Goal: Task Accomplishment & Management: Manage account settings

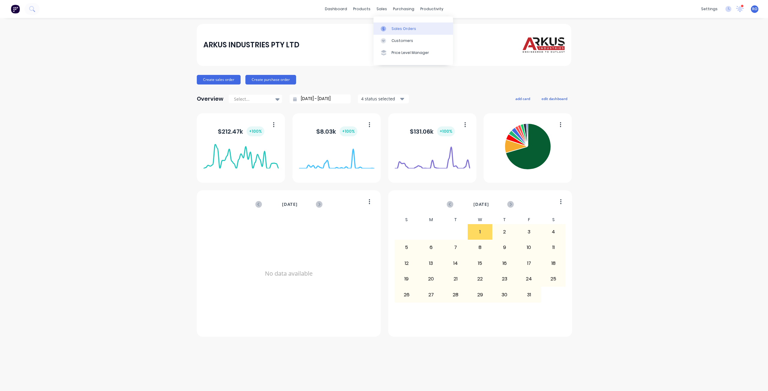
click at [416, 27] on link "Sales Orders" at bounding box center [412, 28] width 79 height 12
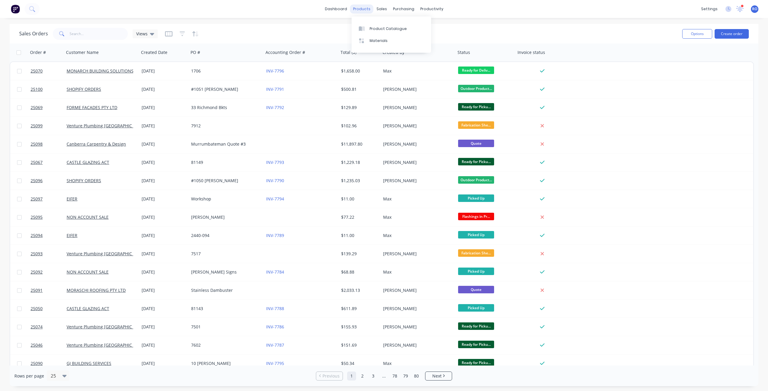
click at [369, 11] on div "products" at bounding box center [361, 8] width 23 height 9
click at [368, 27] on link "Product Catalogue" at bounding box center [390, 28] width 79 height 12
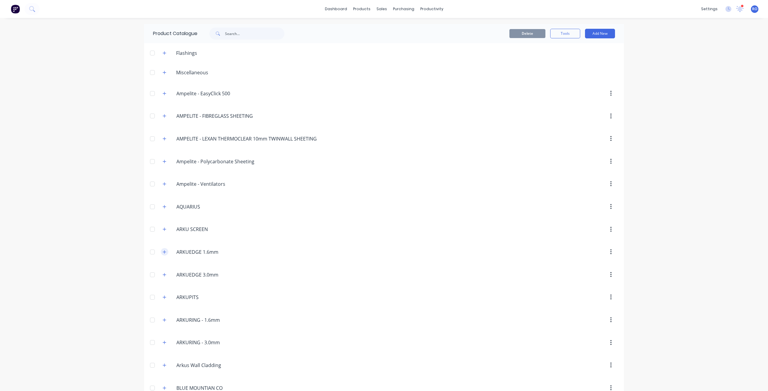
click at [163, 253] on icon "button" at bounding box center [165, 252] width 4 height 4
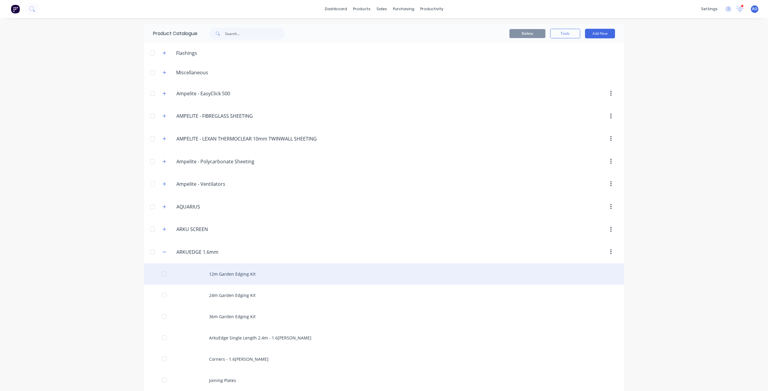
click at [222, 274] on div "12m Garden Edging Kit" at bounding box center [384, 274] width 480 height 21
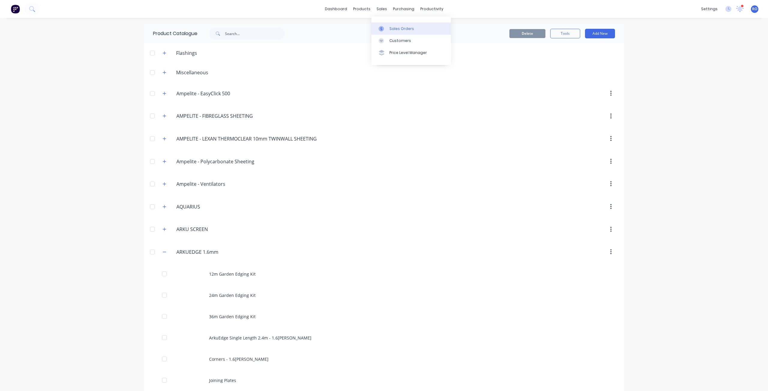
click at [395, 30] on div "Sales Orders" at bounding box center [401, 28] width 25 height 5
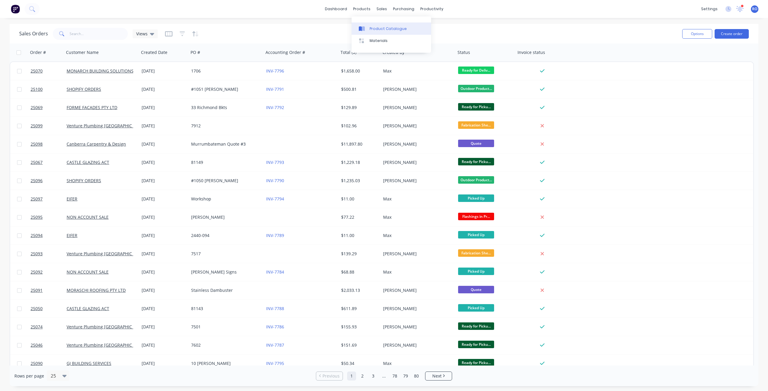
click at [376, 29] on div "Product Catalogue" at bounding box center [387, 28] width 37 height 5
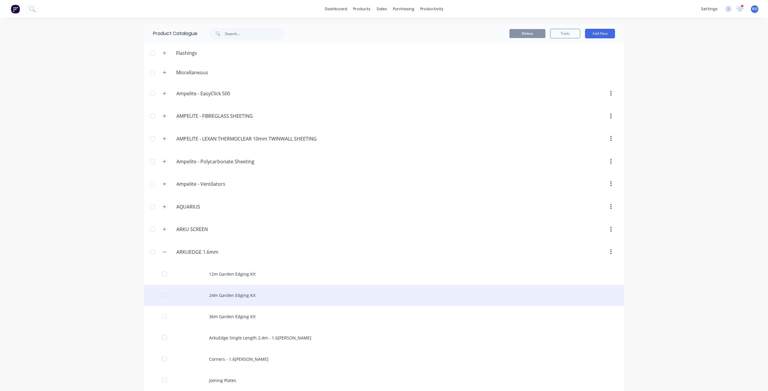
click at [234, 296] on div "24m Garden Edging Kit" at bounding box center [384, 295] width 480 height 21
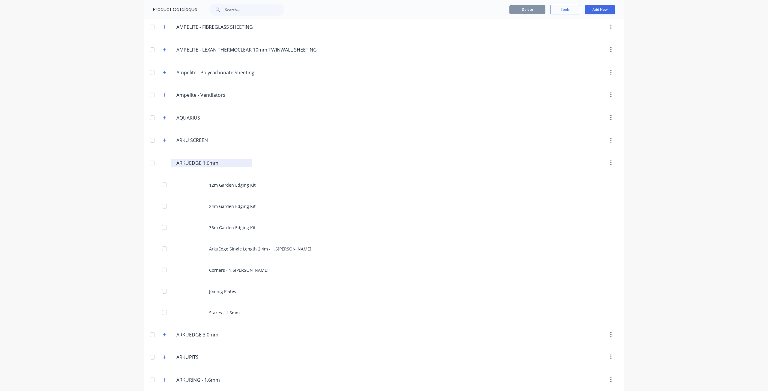
scroll to position [90, 0]
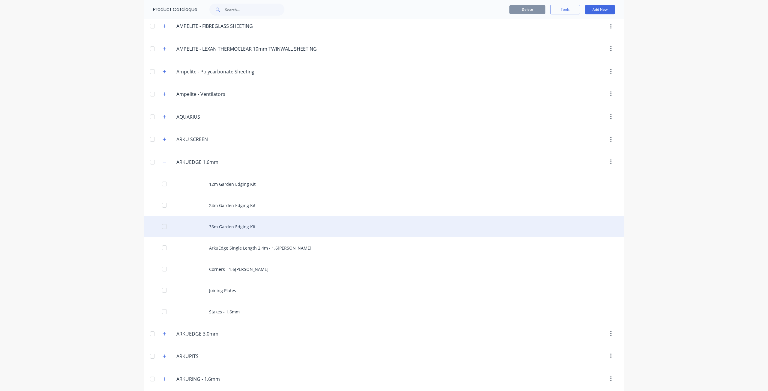
click at [225, 230] on div "36m Garden Edging Kit" at bounding box center [384, 226] width 480 height 21
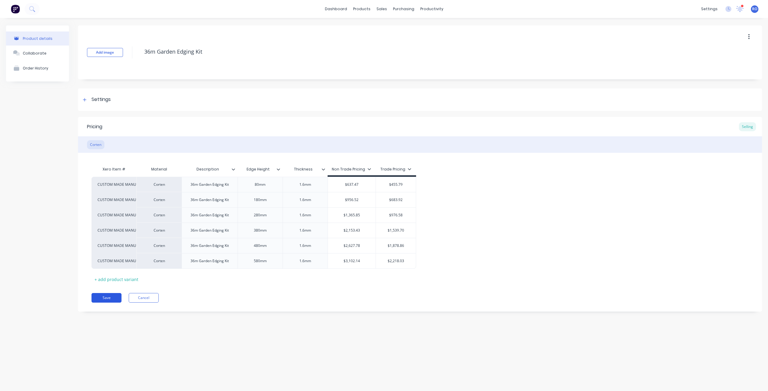
click at [99, 297] on button "Save" at bounding box center [106, 298] width 30 height 10
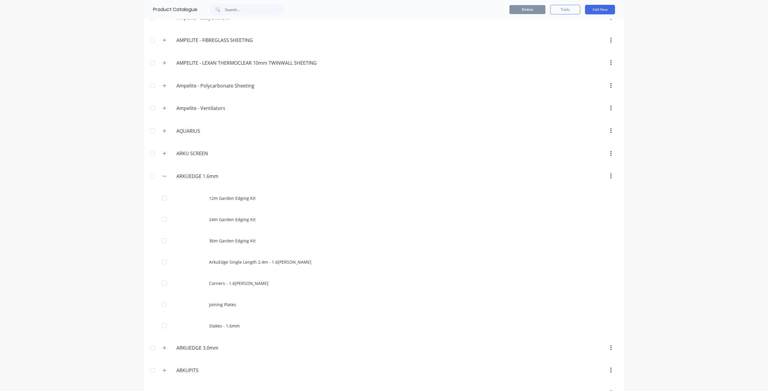
scroll to position [90, 0]
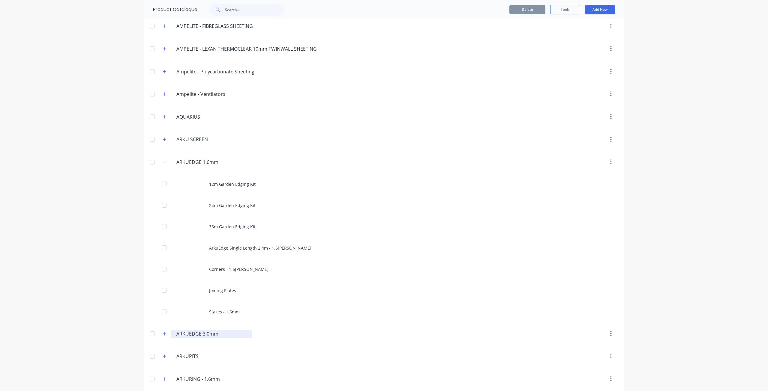
click at [191, 335] on input "ARKUEDGE 3.0mm" at bounding box center [211, 334] width 71 height 7
click at [163, 334] on icon "button" at bounding box center [164, 333] width 3 height 3
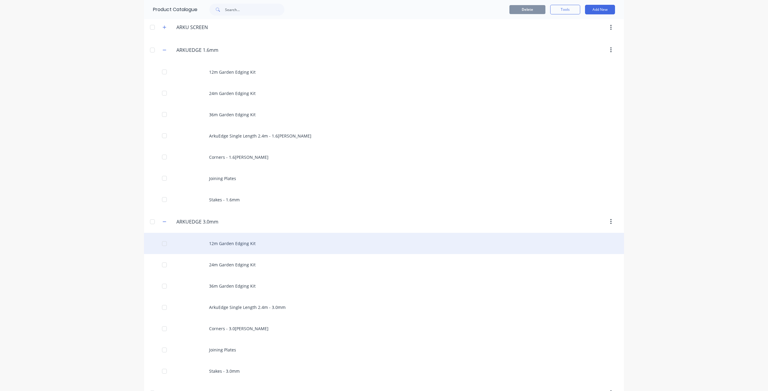
scroll to position [210, 0]
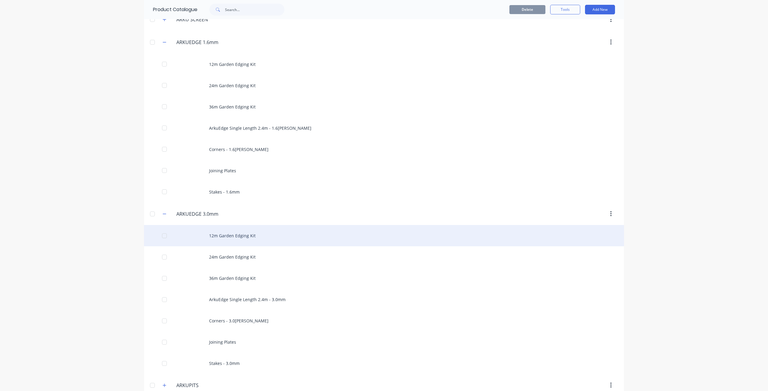
click at [248, 239] on div "12m Garden Edging Kit" at bounding box center [384, 235] width 480 height 21
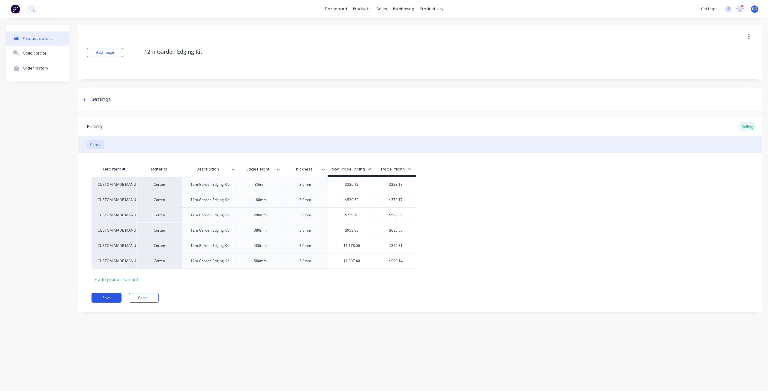
click at [101, 301] on button "Save" at bounding box center [106, 298] width 30 height 10
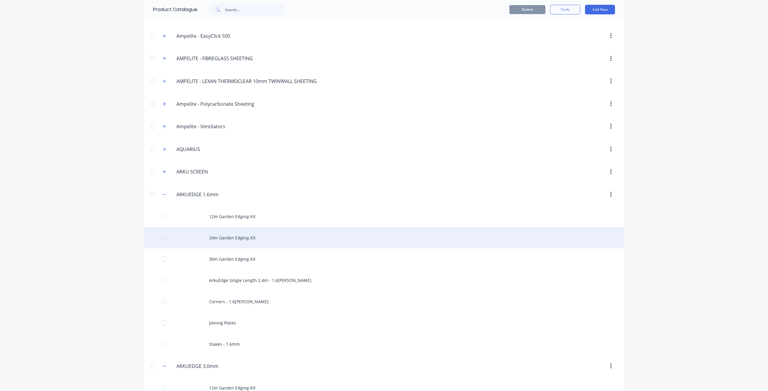
scroll to position [60, 0]
click at [219, 235] on div "24m Garden Edging Kit" at bounding box center [384, 235] width 480 height 21
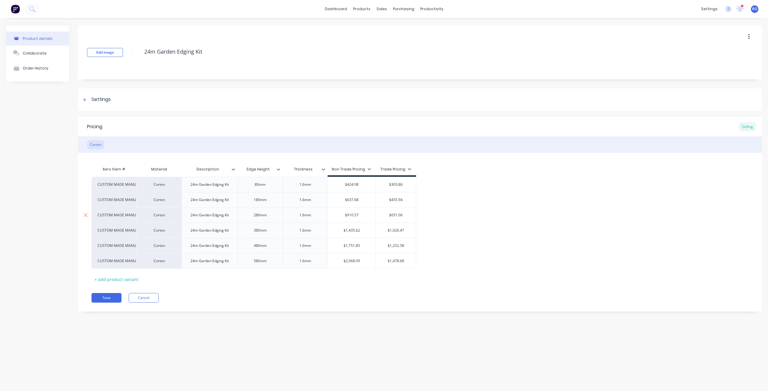
type textarea "x"
type input "$424.98"
click at [355, 186] on input "$424.98" at bounding box center [352, 184] width 48 height 5
type textarea "x"
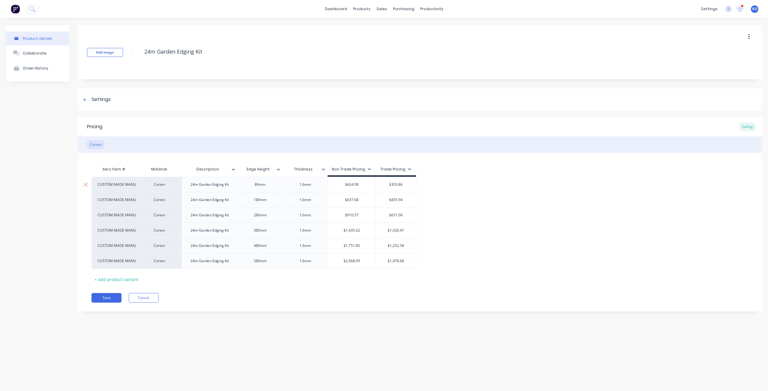
type input "$6"
type textarea "x"
type input "$62"
type textarea "x"
type input "$625"
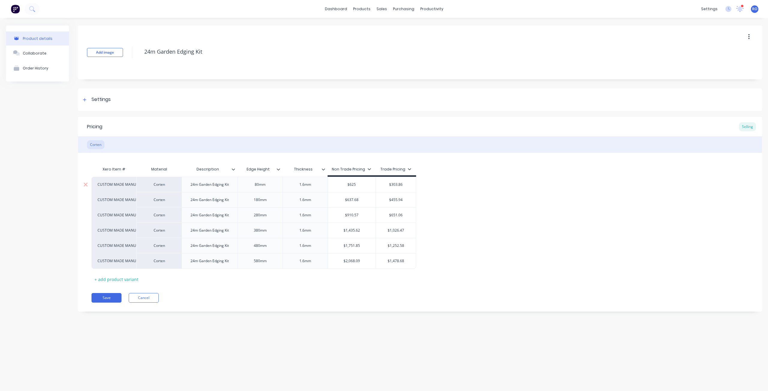
type textarea "x"
type input "$625."
type textarea "x"
type input "$625.2"
type textarea "x"
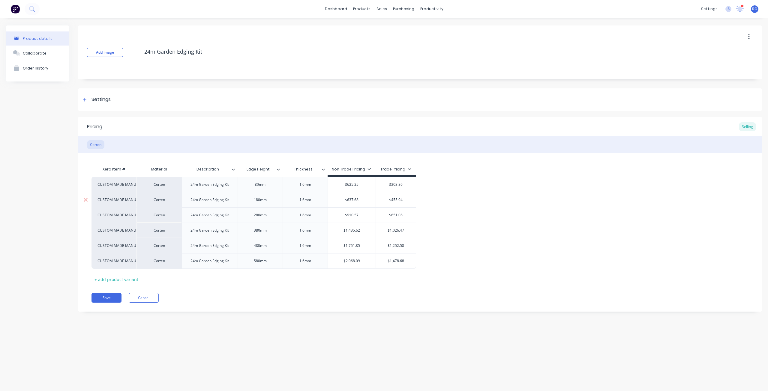
click at [350, 205] on div "$637.68" at bounding box center [352, 200] width 48 height 15
type input "$625.25"
type input "$637.68"
click at [350, 205] on div "$637.68" at bounding box center [352, 200] width 48 height 15
click at [357, 196] on div "$637.68" at bounding box center [352, 200] width 48 height 15
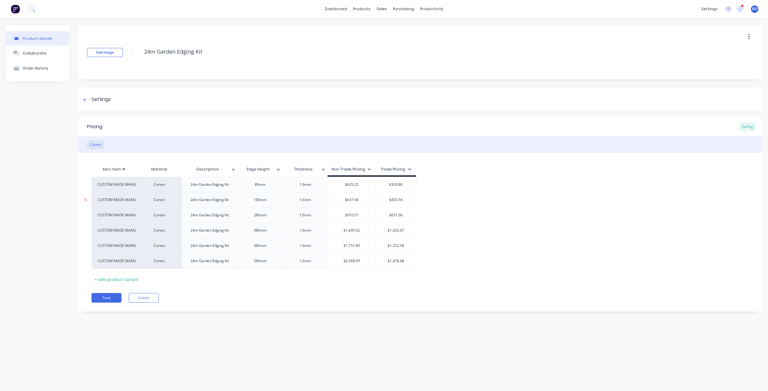
click at [357, 196] on div "$637.68" at bounding box center [352, 200] width 48 height 15
click at [354, 201] on input "$637.68" at bounding box center [352, 199] width 48 height 5
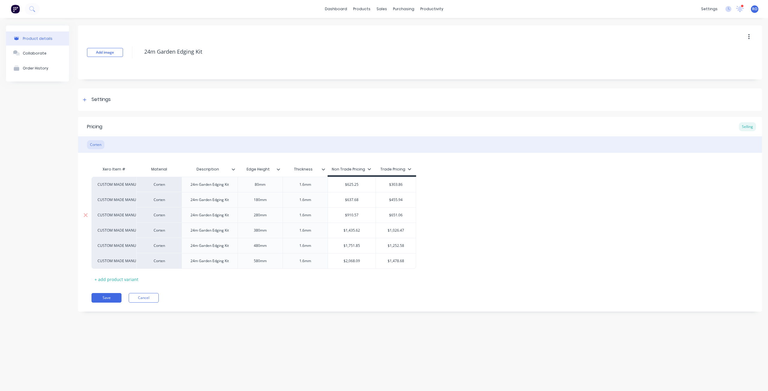
type input "$910.57"
click at [354, 217] on input "$910.57" at bounding box center [352, 215] width 48 height 5
click at [354, 198] on input "$637.68" at bounding box center [352, 199] width 48 height 5
type textarea "x"
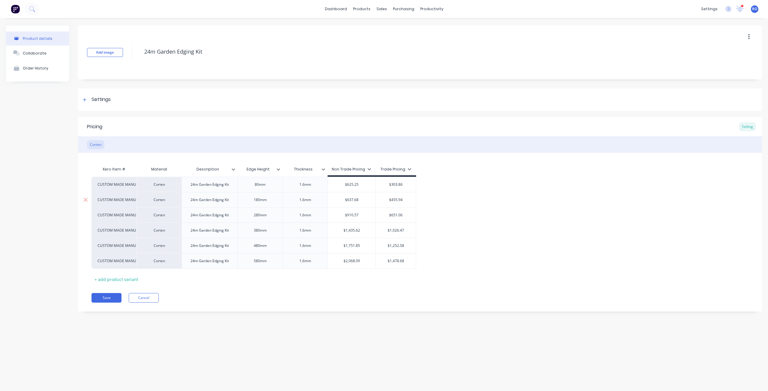
type input "$1"
type textarea "x"
type input "$10"
type textarea "x"
type input "$104"
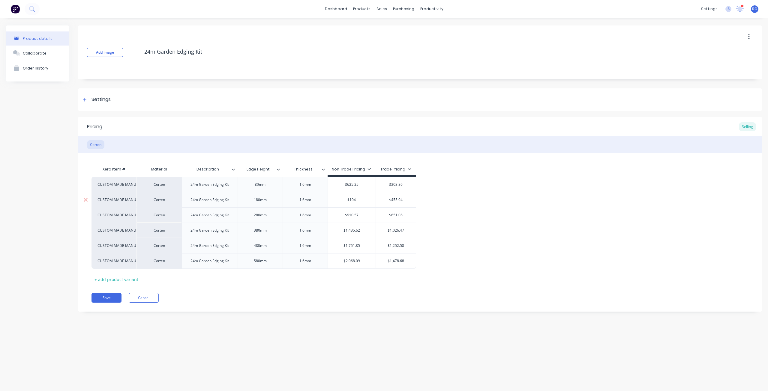
type textarea "x"
type input "$1041"
type textarea "x"
type input "$1041."
type textarea "x"
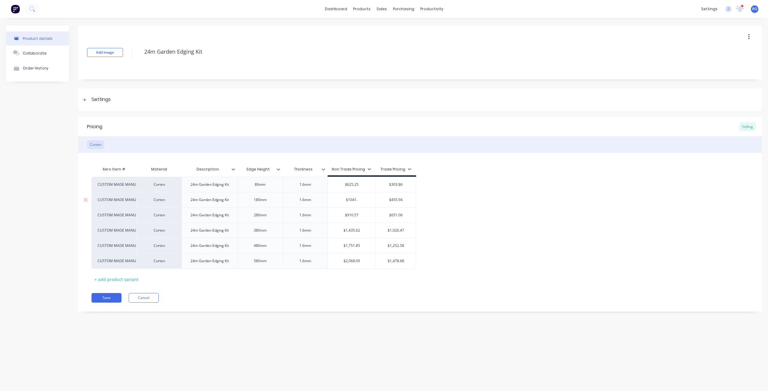
type input "$1041.0"
type textarea "x"
type input "$1041.05"
click at [355, 213] on input "$910.57" at bounding box center [352, 215] width 48 height 5
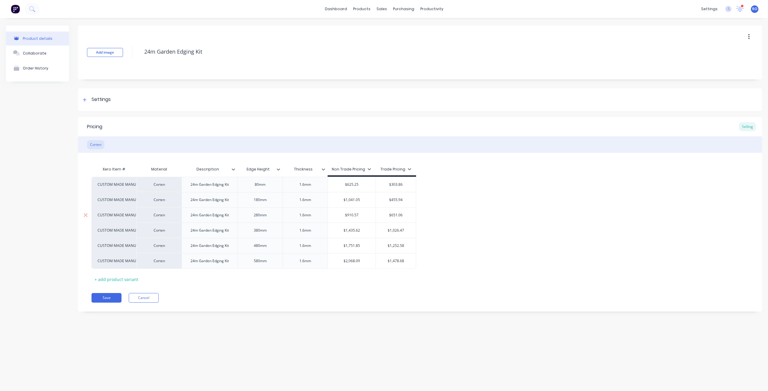
type textarea "x"
type input "$1"
type textarea "x"
type input "$14"
type textarea "x"
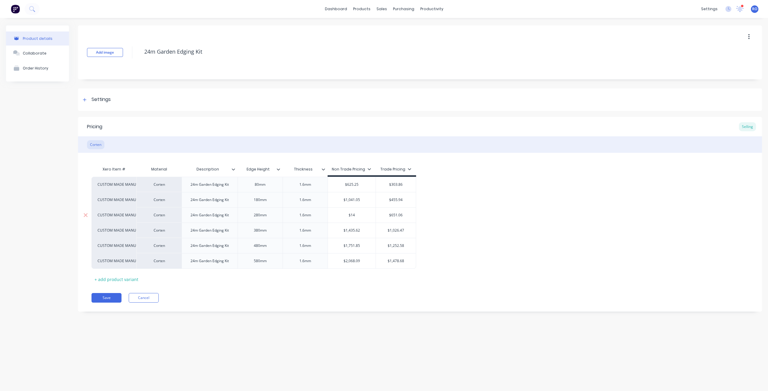
type input "$147"
type textarea "x"
type input "$1479"
type textarea "x"
type input "$1479."
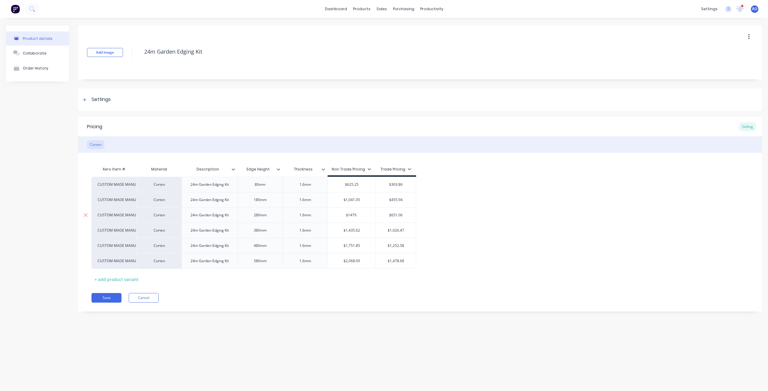
type textarea "x"
type input "$1479.4"
type textarea "x"
type input "$1479.40"
type input "$1,435.62"
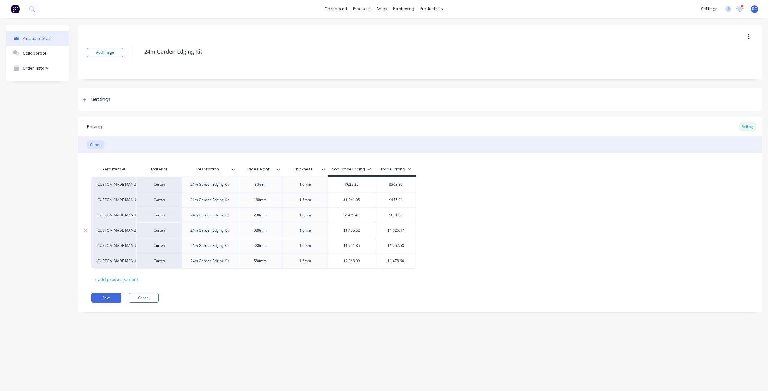
click at [354, 232] on input "$1,435.62" at bounding box center [352, 230] width 48 height 5
type textarea "x"
type input "$1"
type textarea "x"
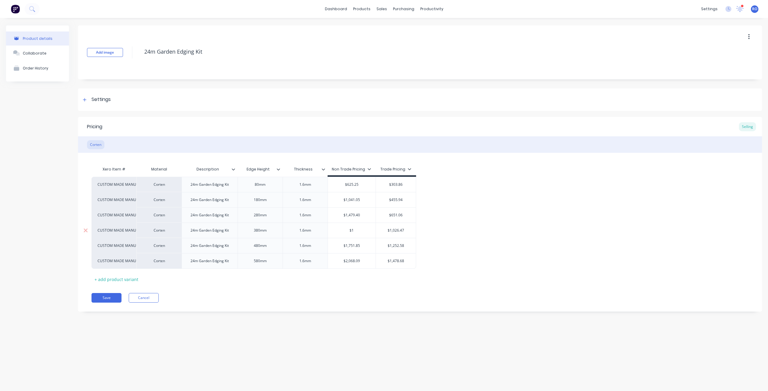
type input "$19"
type textarea "x"
type input "$191"
type textarea "x"
type input "$1917"
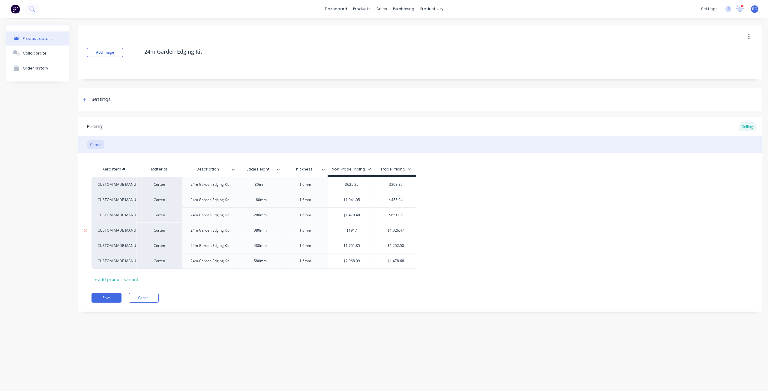
type textarea "x"
type input "$1917."
type textarea "x"
type input "$1917.7"
type textarea "x"
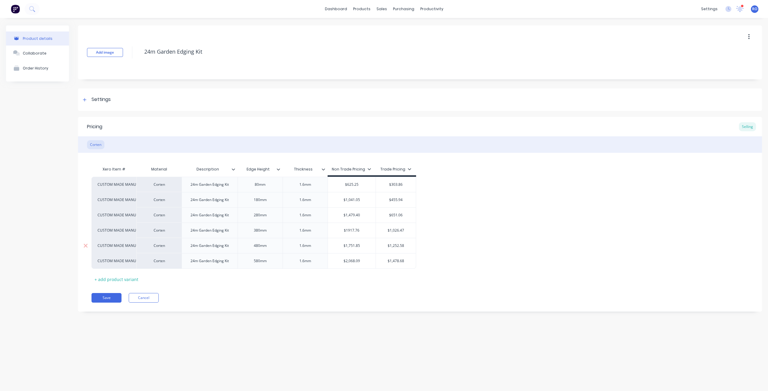
type input "$1917.76"
type input "$1,751.85"
click at [353, 245] on input "$1,751.85" at bounding box center [352, 245] width 48 height 5
type textarea "x"
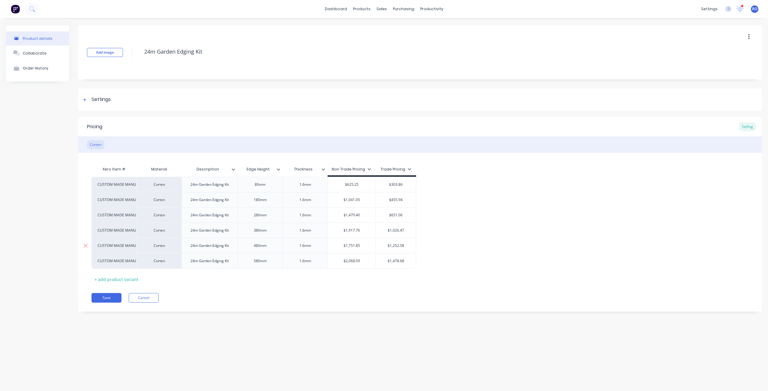
type input "$2"
type textarea "x"
type input "$23"
type textarea "x"
type input "$235"
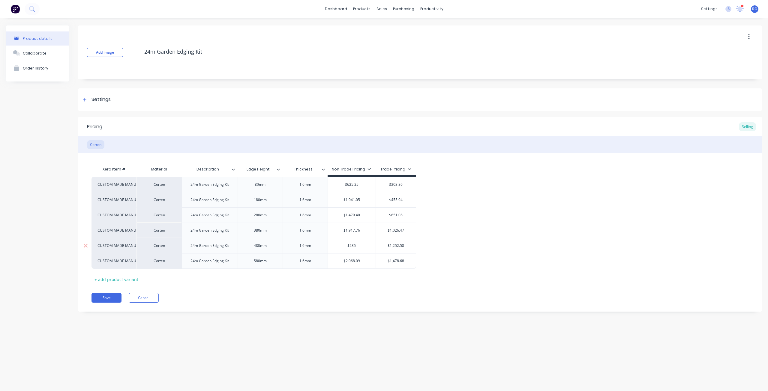
type textarea "x"
type input "$2356"
type textarea "x"
type input "$2356."
type textarea "x"
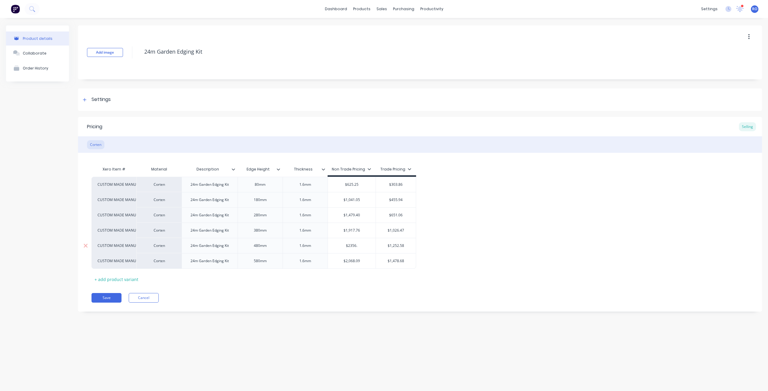
type input "$2356.1"
type textarea "x"
type input "$2356.11"
type input "$2,068.09"
click at [356, 259] on input "$2,068.09" at bounding box center [352, 261] width 48 height 5
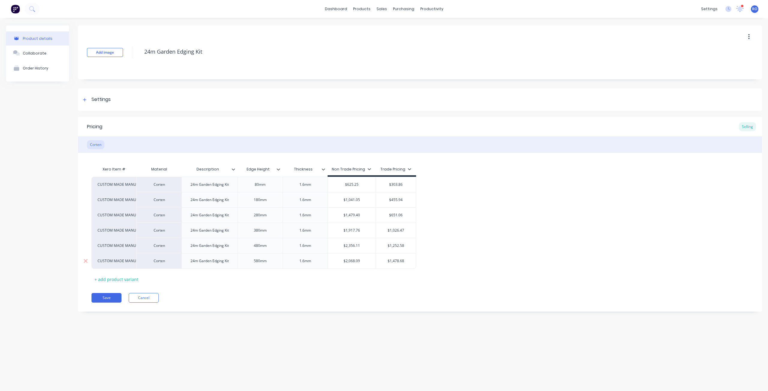
click at [356, 259] on input "$2,068.09" at bounding box center [352, 261] width 48 height 5
type textarea "x"
type input "$2"
type textarea "x"
type input "$27"
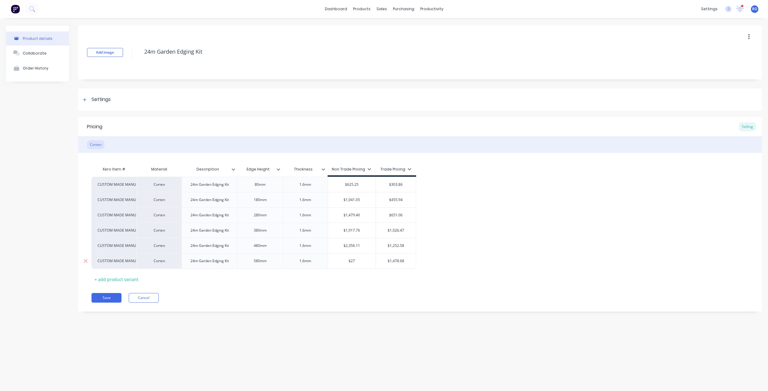
type textarea "x"
type input "$279"
type textarea "x"
type input "$2794"
type textarea "x"
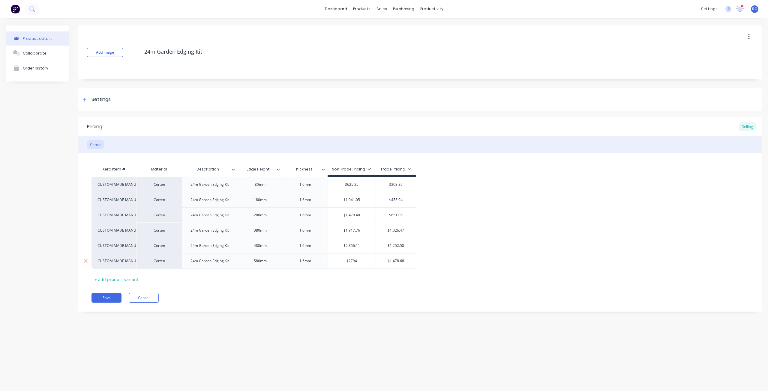
type input "$2794."
type textarea "x"
type input "$2794.8"
type textarea "x"
type input "$2794.81"
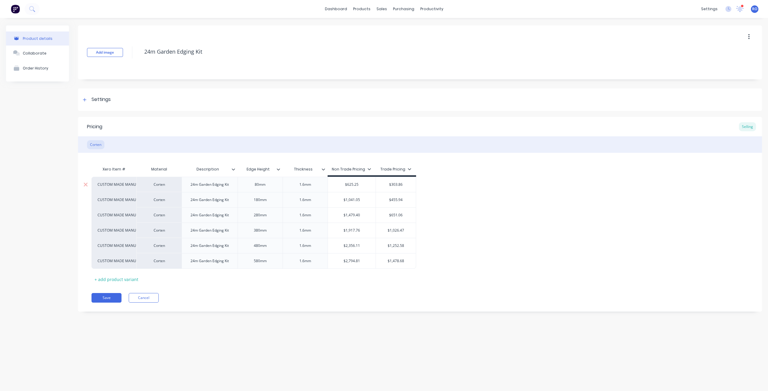
type input "$303.86"
type input "$2,794.81"
click at [399, 183] on input "$303.86" at bounding box center [396, 184] width 40 height 5
type textarea "x"
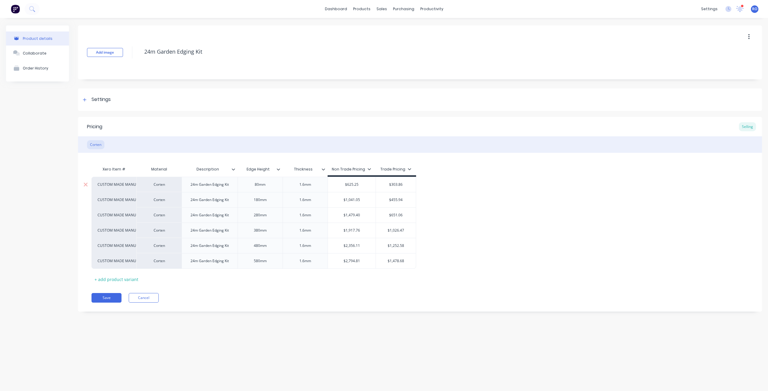
type input "$4"
type textarea "x"
type input "$46"
type textarea "x"
type input "$466"
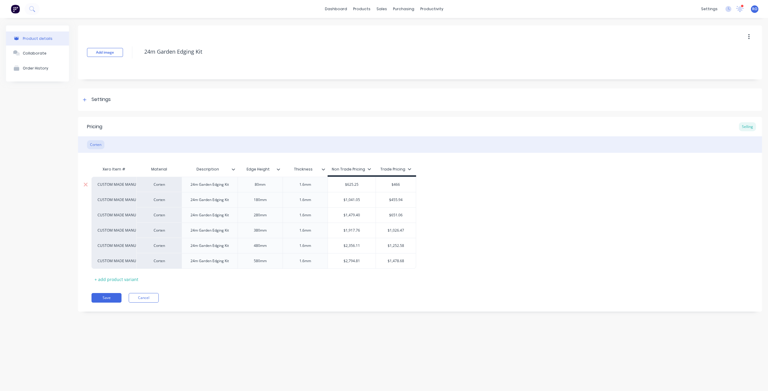
type textarea "x"
type input "$466."
type textarea "x"
type input "$466.3"
type textarea "x"
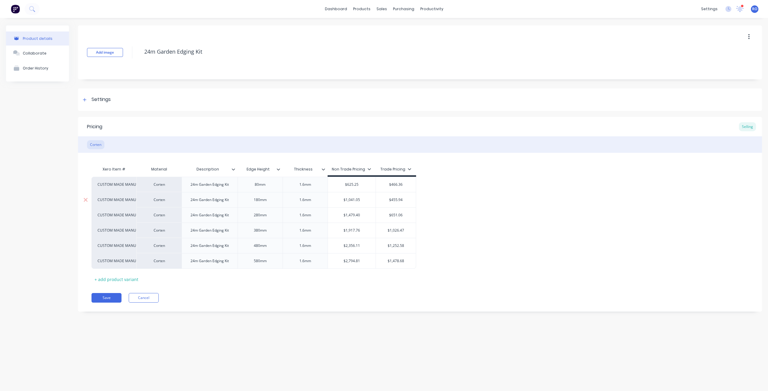
type input "$466.36"
type input "$455.94"
click at [398, 199] on input "$455.94" at bounding box center [396, 199] width 40 height 5
type textarea "x"
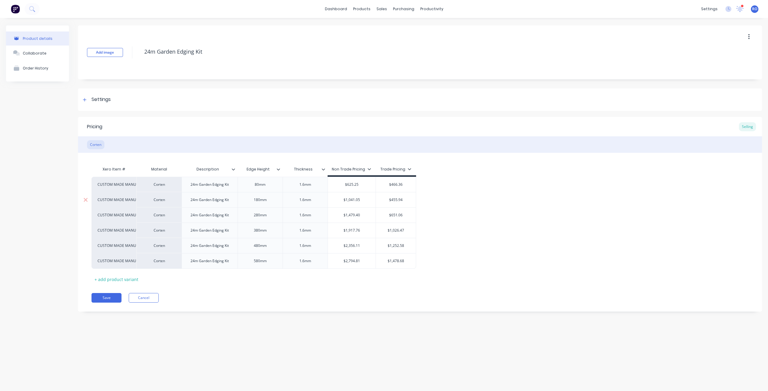
type input "$7"
type textarea "x"
type input "$74"
type textarea "x"
type input "$744"
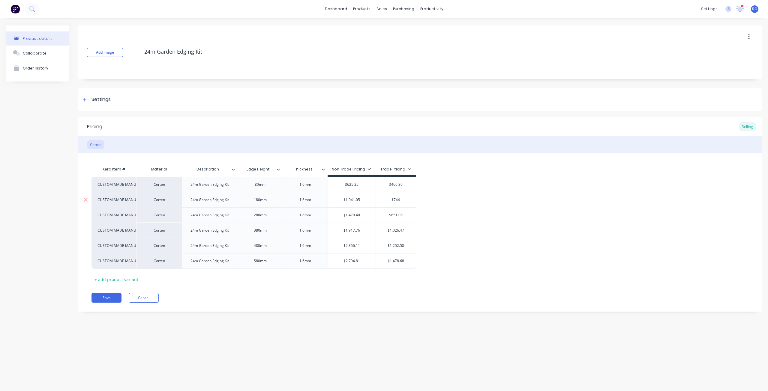
type textarea "x"
type input "$744."
type textarea "x"
type input "$744.3"
type textarea "x"
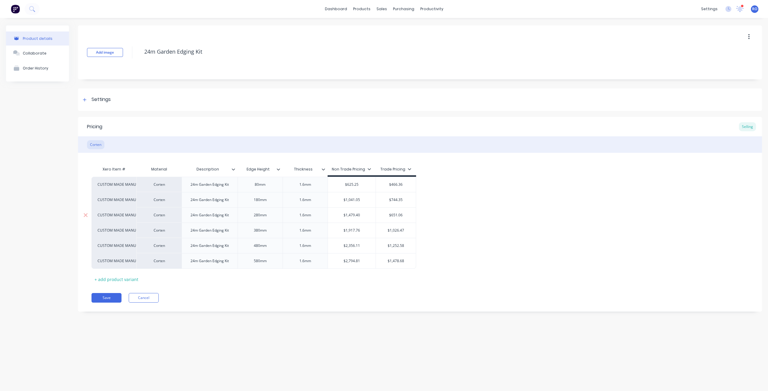
type input "$744.35"
type input "$651.06"
click at [398, 217] on input "$651.06" at bounding box center [396, 215] width 40 height 5
type textarea "x"
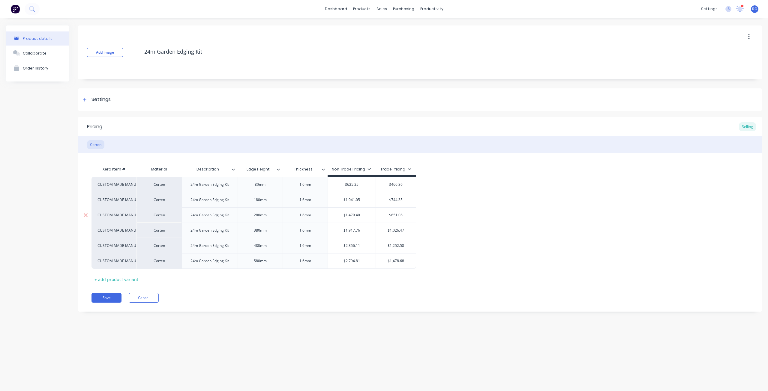
type input "$1"
type textarea "x"
type input "$10"
type textarea "x"
type input "$105"
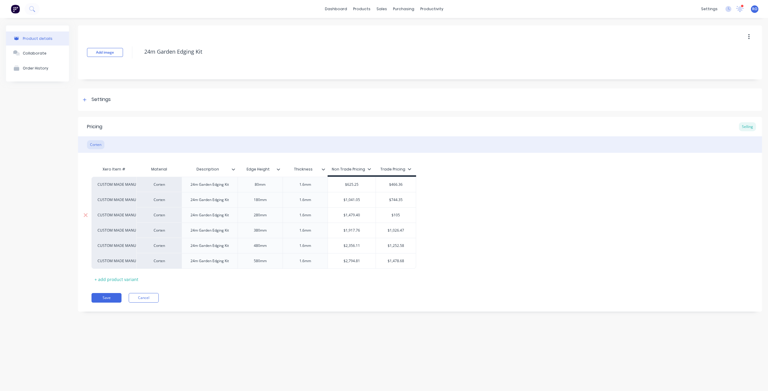
type textarea "x"
type input "$1057"
type textarea "x"
type input "$1057."
type textarea "x"
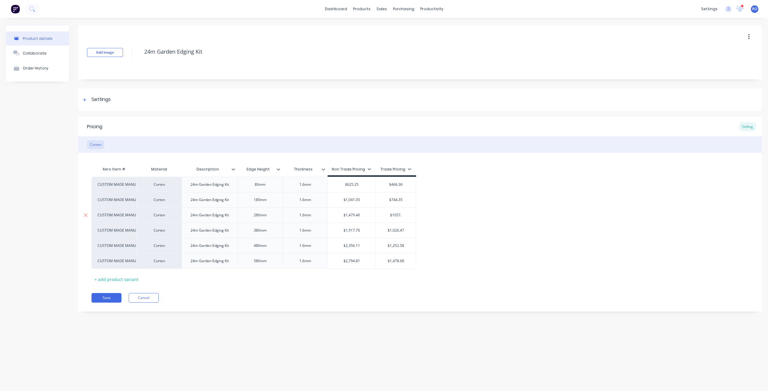
type input "$1057.7"
type textarea "x"
type input "$1057.77"
type input "$1,026.47"
click at [396, 230] on input "$1,026.47" at bounding box center [396, 230] width 40 height 5
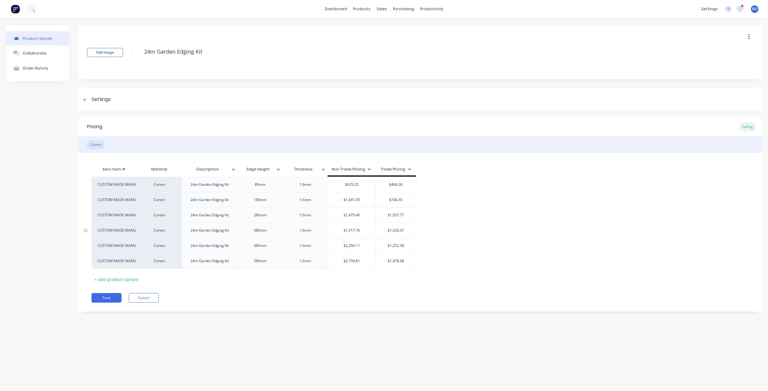
click at [396, 230] on input "$1,026.47" at bounding box center [396, 230] width 40 height 5
type textarea "x"
type input "$13"
type textarea "x"
type input "$137"
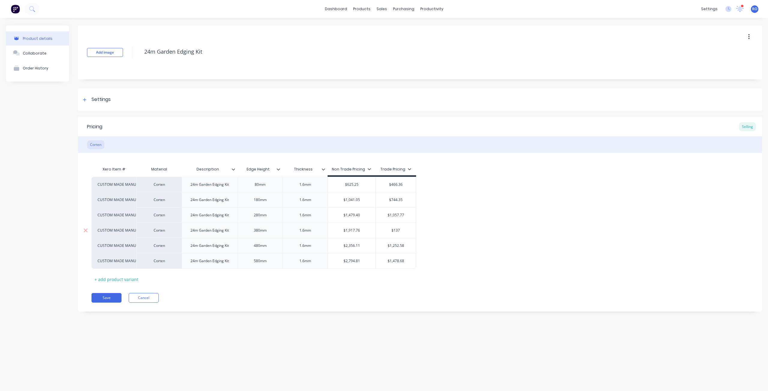
type textarea "x"
type input "$1371"
type textarea "x"
type input "$1371."
type textarea "x"
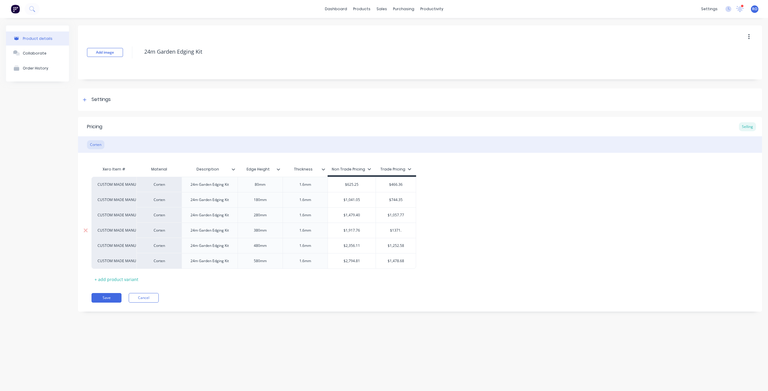
type input "$1371.2"
type textarea "x"
type input "$1371.20"
type input "$1,252.58"
click at [398, 245] on input "$1,252.58" at bounding box center [396, 245] width 40 height 5
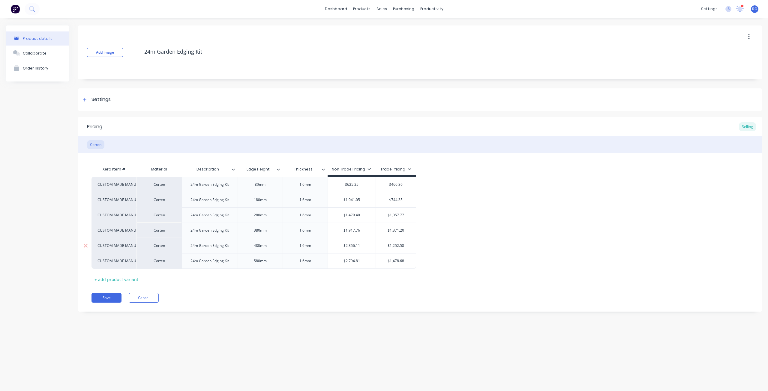
click at [398, 245] on input "$1,252.58" at bounding box center [396, 245] width 40 height 5
type textarea "x"
type input "$1"
type textarea "x"
type input "$16"
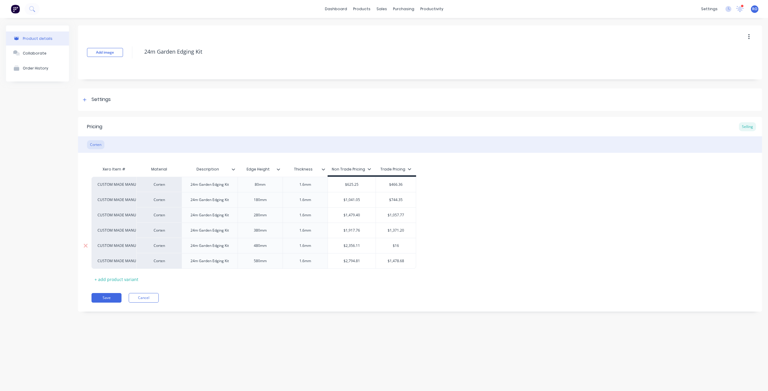
type textarea "x"
type input "$164"
type textarea "x"
type input "$164="
type textarea "x"
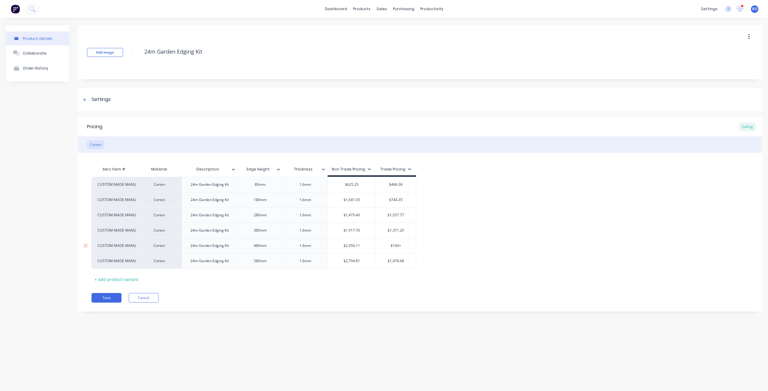
type input "$164"
type textarea "x"
type input "$16"
type textarea "x"
type input "$168"
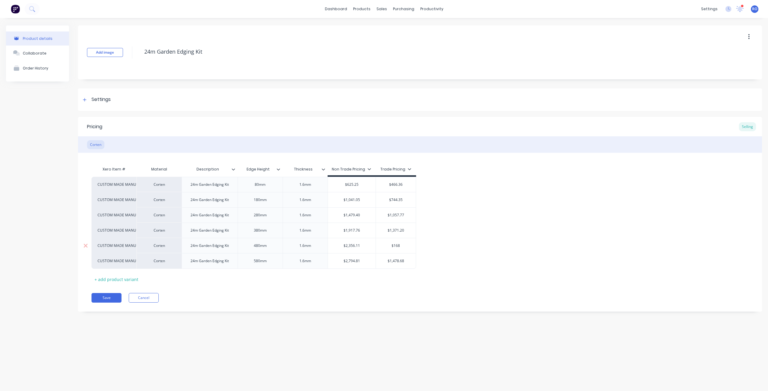
type textarea "x"
type input "$1684"
type textarea "x"
type input "$1684."
type textarea "x"
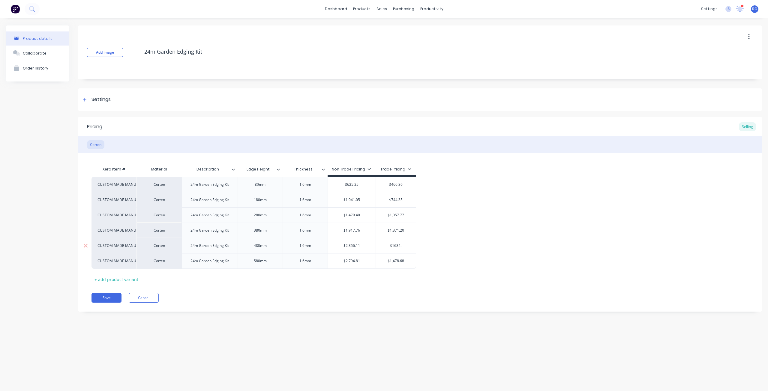
type input "$1684.6"
type textarea "x"
click at [398, 257] on div "$1,478.68" at bounding box center [396, 261] width 40 height 15
type input "$1684.62"
type input "$1,478.68"
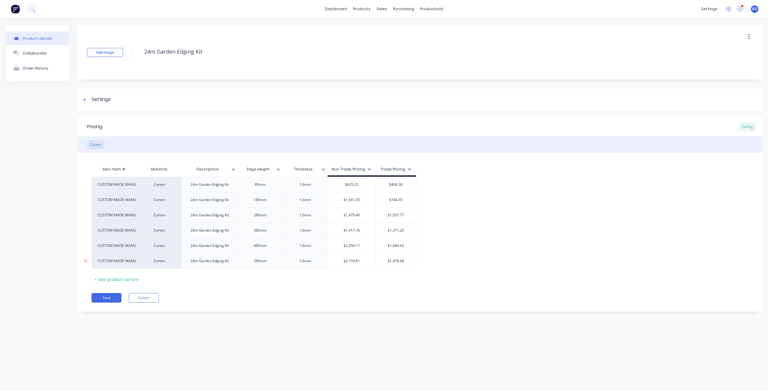
click at [398, 257] on div "$1,478.68" at bounding box center [396, 261] width 40 height 15
type textarea "x"
type input "$1,478.681"
type textarea "x"
type input "$1,478.6819"
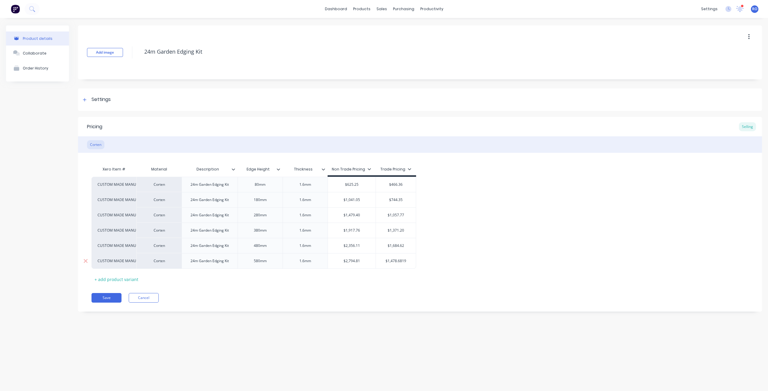
type textarea "x"
type input "$1,478.68199"
type textarea "x"
type input "$1,478.681998"
type textarea "x"
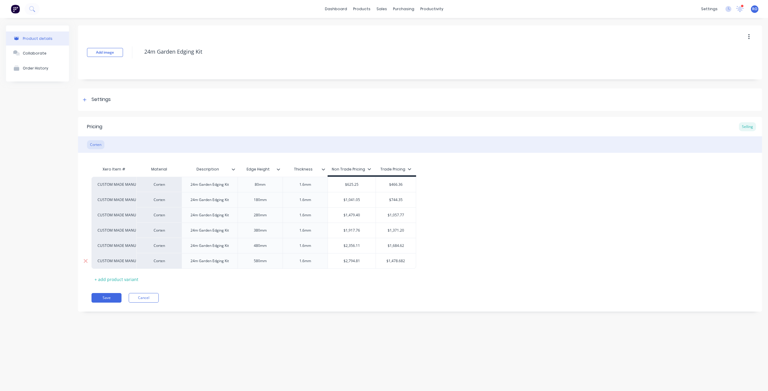
type input "$1,478.681998."
type textarea "x"
type input "$1,478.681998.2"
type textarea "x"
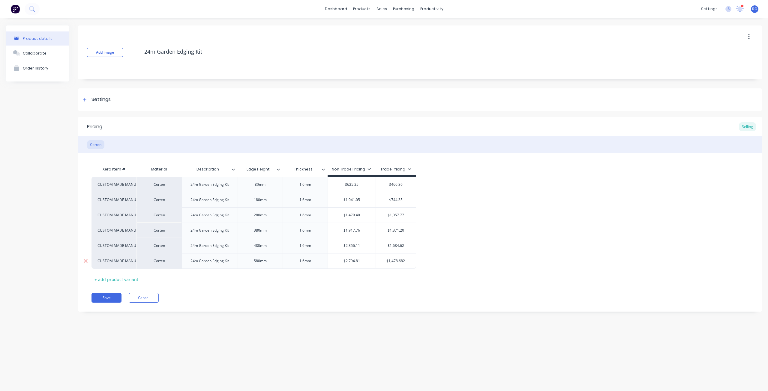
click at [397, 260] on input "$1,478.681998.29" at bounding box center [396, 261] width 40 height 5
click at [395, 262] on input "$1,478.681998.29" at bounding box center [396, 261] width 40 height 5
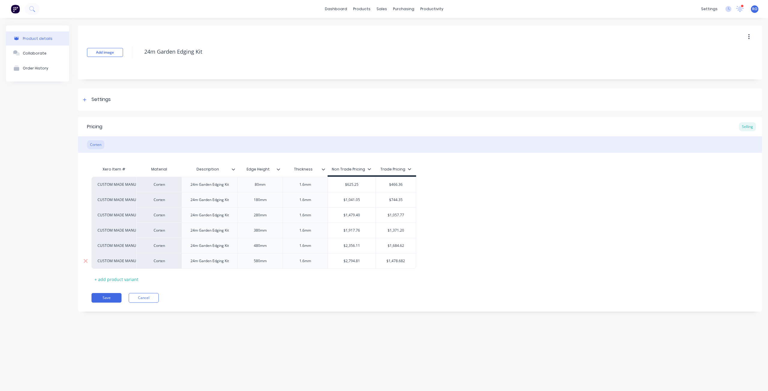
click at [410, 258] on div "$1,478.682" at bounding box center [396, 261] width 40 height 15
click at [406, 260] on input "$1,478.681998.29" at bounding box center [396, 261] width 40 height 5
click at [357, 264] on input "$2,794.81" at bounding box center [352, 261] width 48 height 5
type input "$1,478.682"
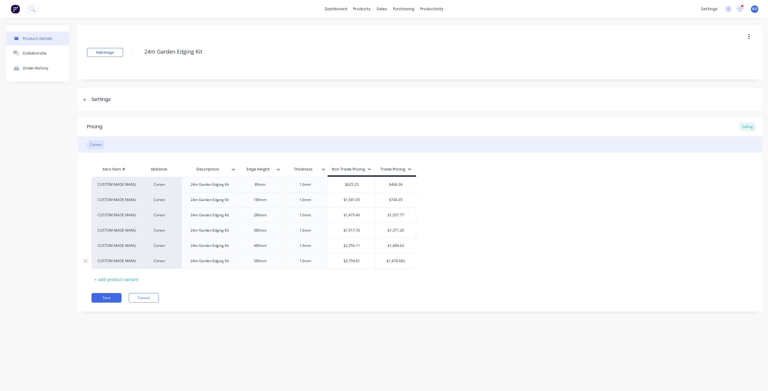
click at [406, 261] on input "$1,478.682" at bounding box center [396, 261] width 40 height 5
type textarea "x"
type input "$1"
type textarea "x"
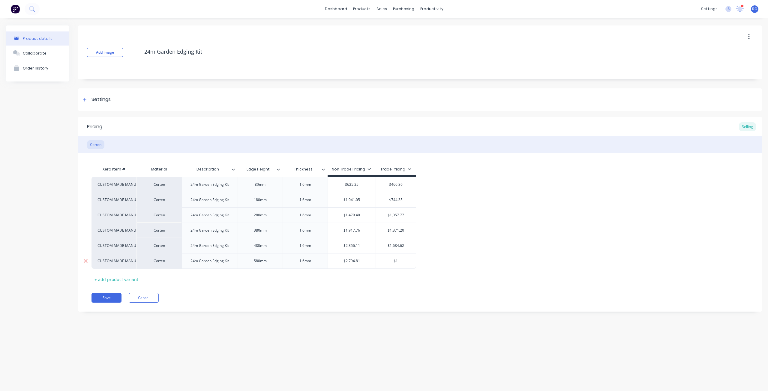
type input "$19"
type textarea "x"
type input "$199"
type textarea "x"
type input "$1998"
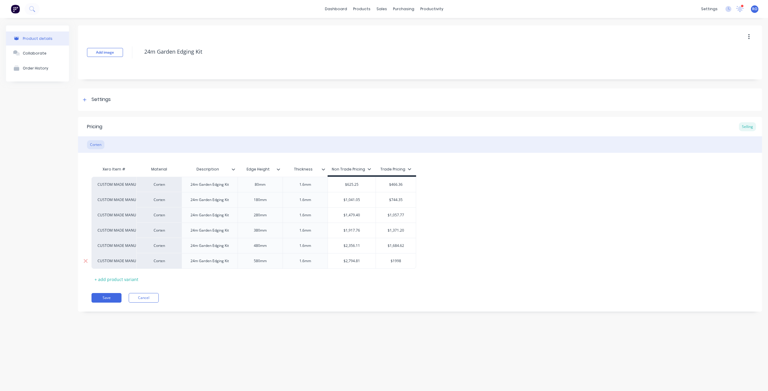
type textarea "x"
type input "$1998."
type textarea "x"
type input "$1998.2"
type textarea "x"
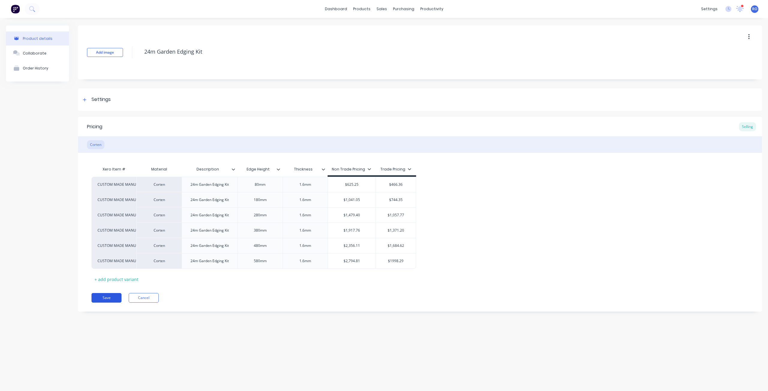
type input "$1998.29"
click at [115, 297] on button "Save" at bounding box center [106, 298] width 30 height 10
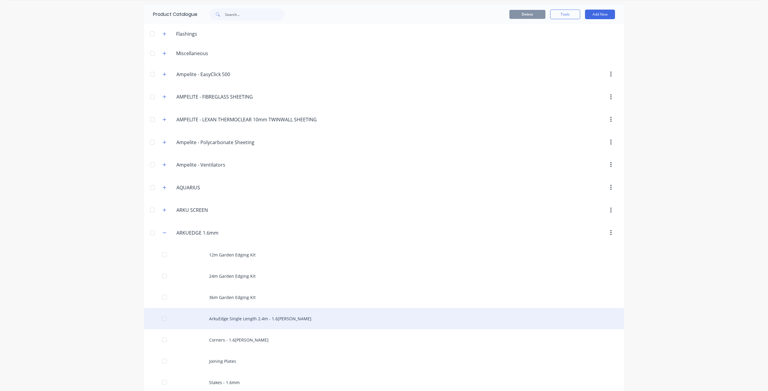
scroll to position [30, 0]
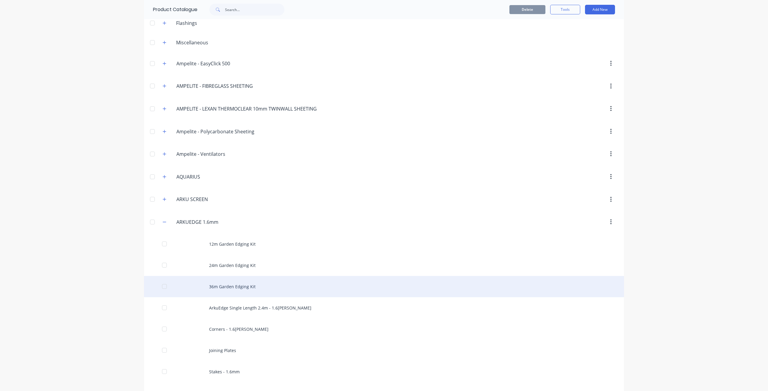
click at [226, 290] on div "36m Garden Edging Kit" at bounding box center [384, 286] width 480 height 21
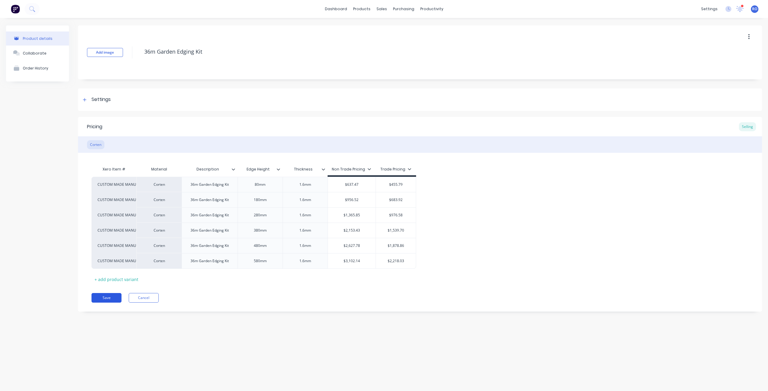
click at [111, 301] on button "Save" at bounding box center [106, 298] width 30 height 10
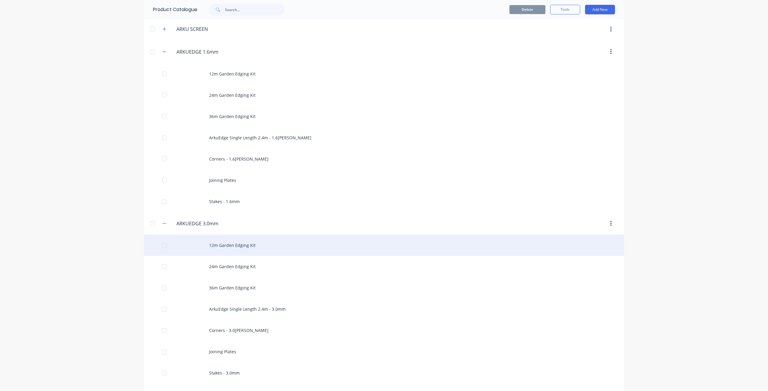
scroll to position [210, 0]
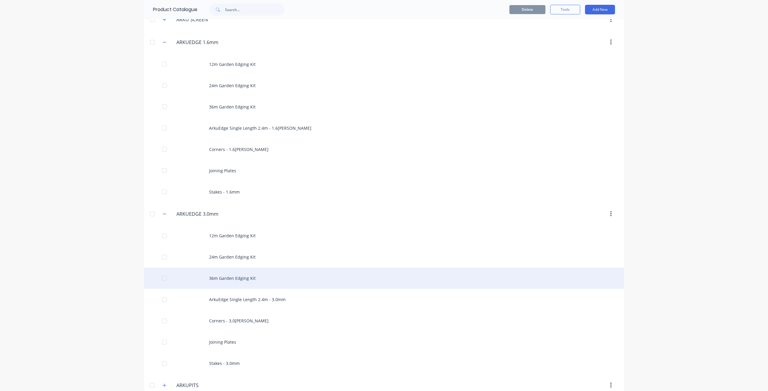
click at [239, 278] on div "36m Garden Edging Kit" at bounding box center [384, 278] width 480 height 21
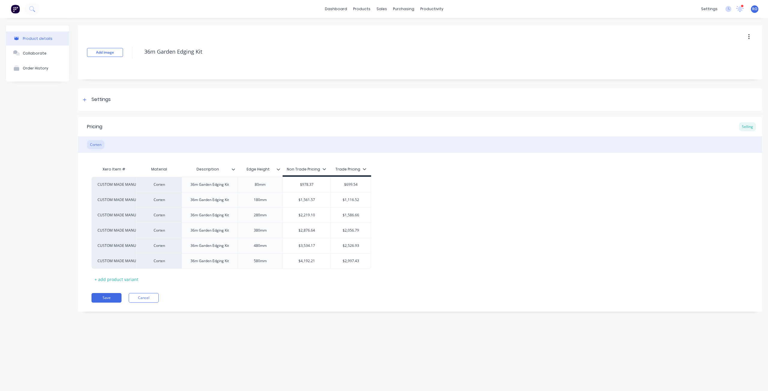
type textarea "x"
type input "$699.54"
click at [351, 185] on input "$699.54" at bounding box center [351, 184] width 40 height 5
type input "$1,116.52"
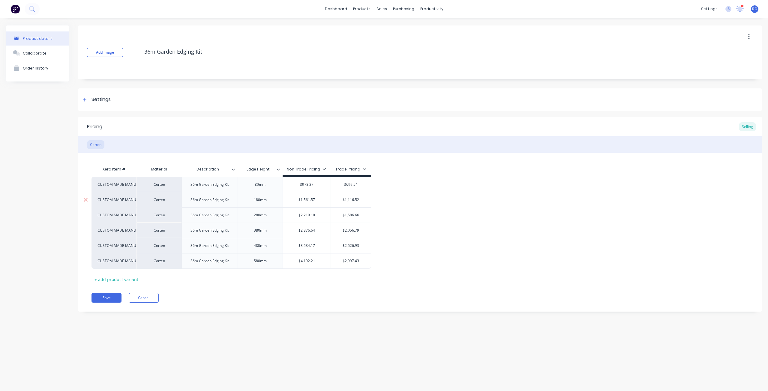
click at [351, 201] on input "$1,116.52" at bounding box center [351, 199] width 40 height 5
type input "$1,586.66"
click at [351, 213] on input "$1,586.66" at bounding box center [351, 215] width 40 height 5
click at [351, 235] on div "$2,056.79" at bounding box center [351, 230] width 40 height 15
click at [353, 260] on input "$2,997.43" at bounding box center [351, 261] width 40 height 5
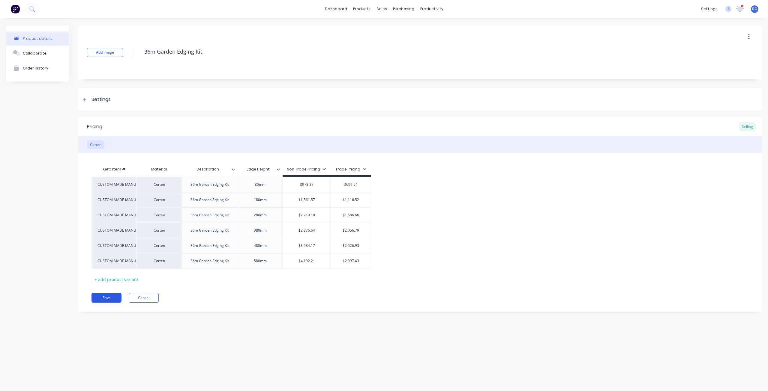
click at [111, 298] on button "Save" at bounding box center [106, 298] width 30 height 10
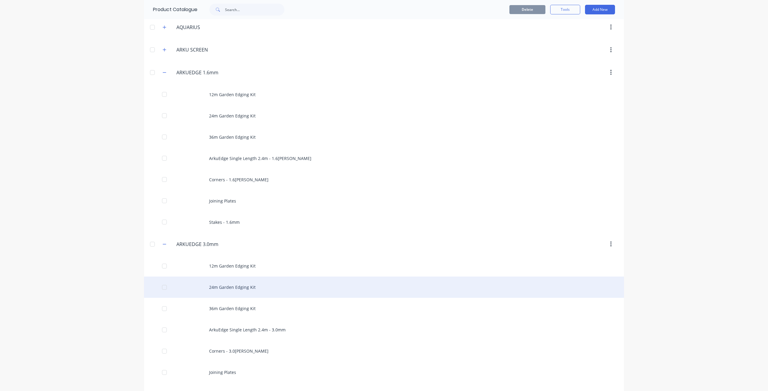
scroll to position [180, 0]
click at [240, 291] on div "24m Garden Edging Kit" at bounding box center [384, 287] width 480 height 21
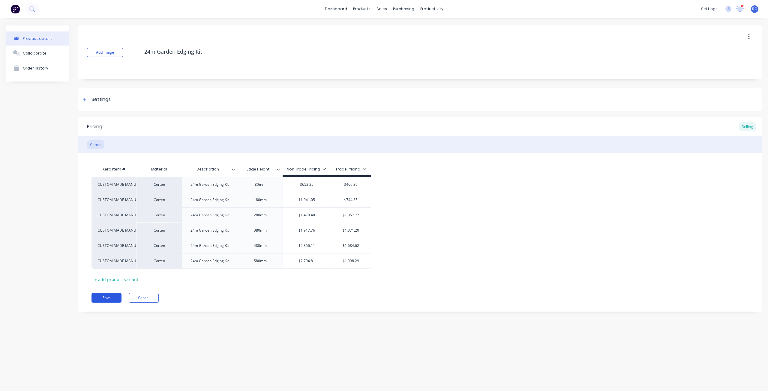
click at [110, 296] on button "Save" at bounding box center [106, 298] width 30 height 10
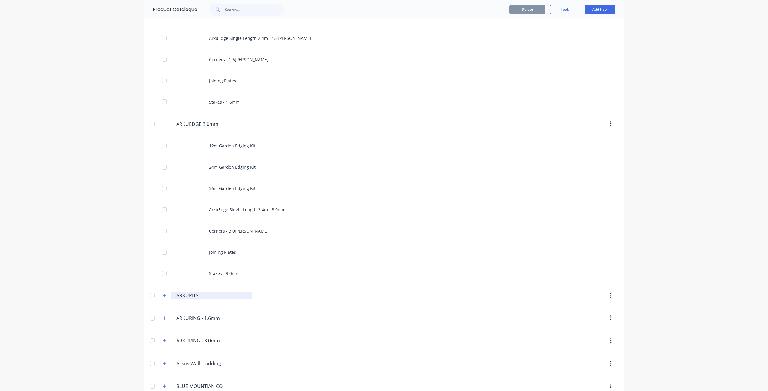
scroll to position [270, 0]
